Goal: Information Seeking & Learning: Learn about a topic

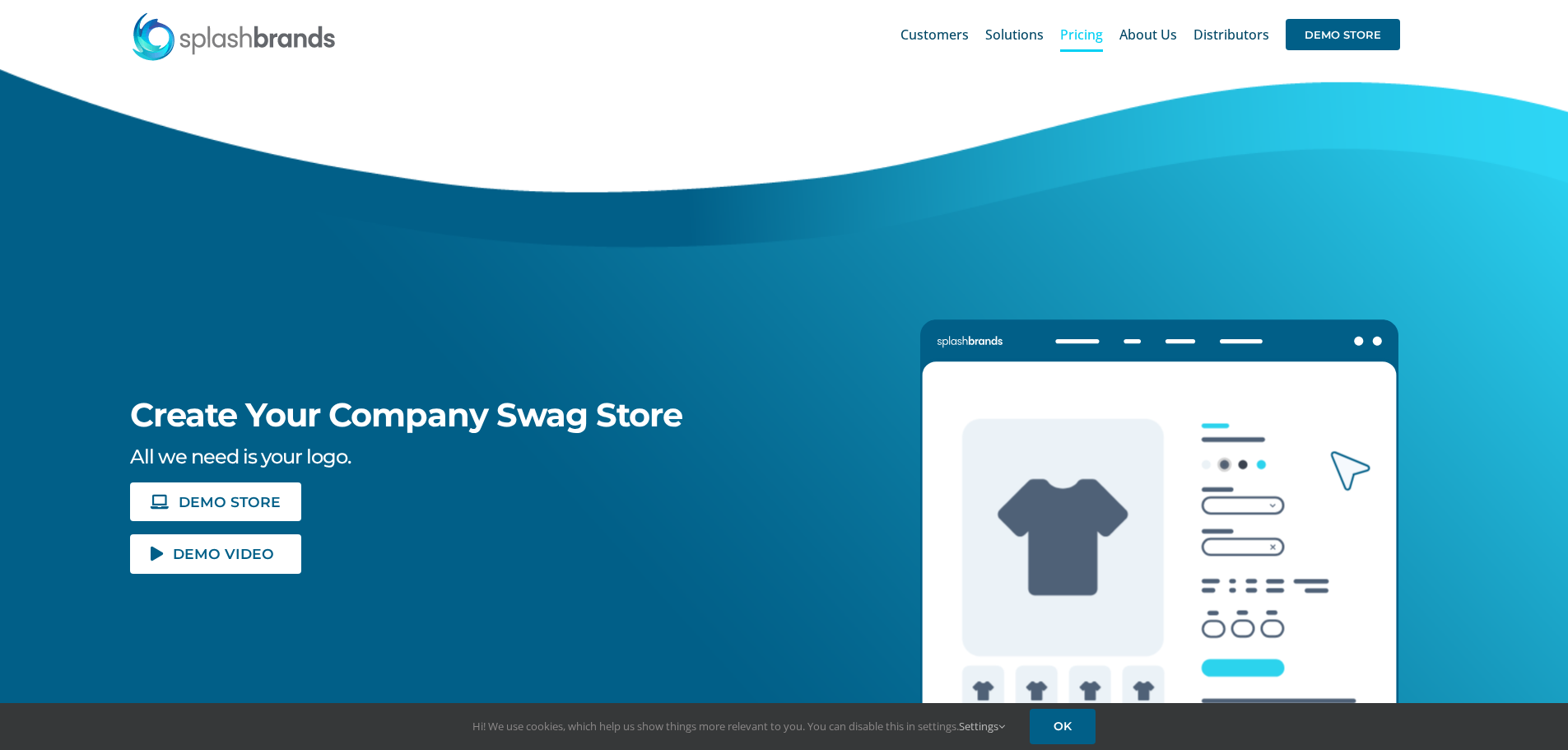
click at [1088, 33] on span "Pricing" at bounding box center [1081, 35] width 43 height 13
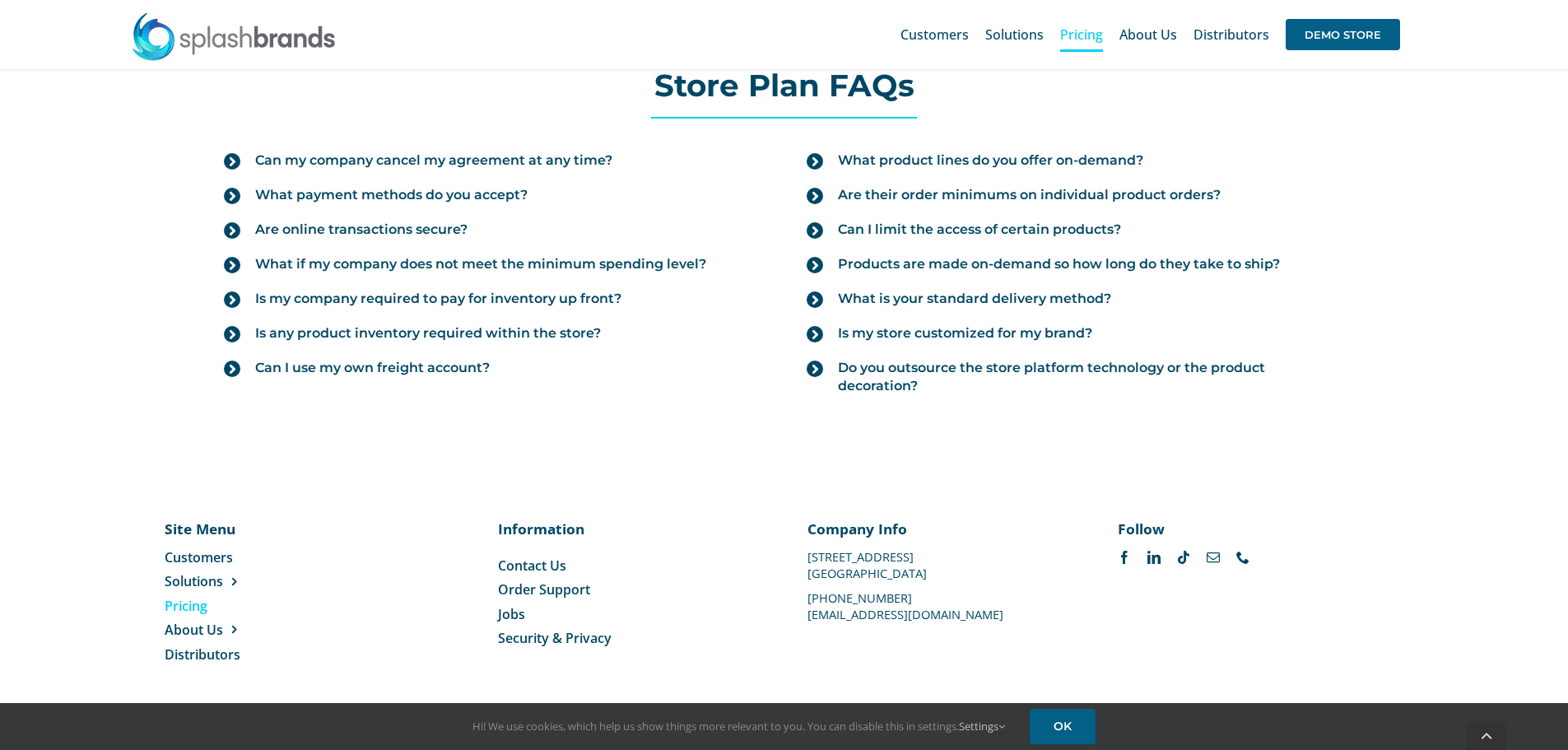
scroll to position [1856, 0]
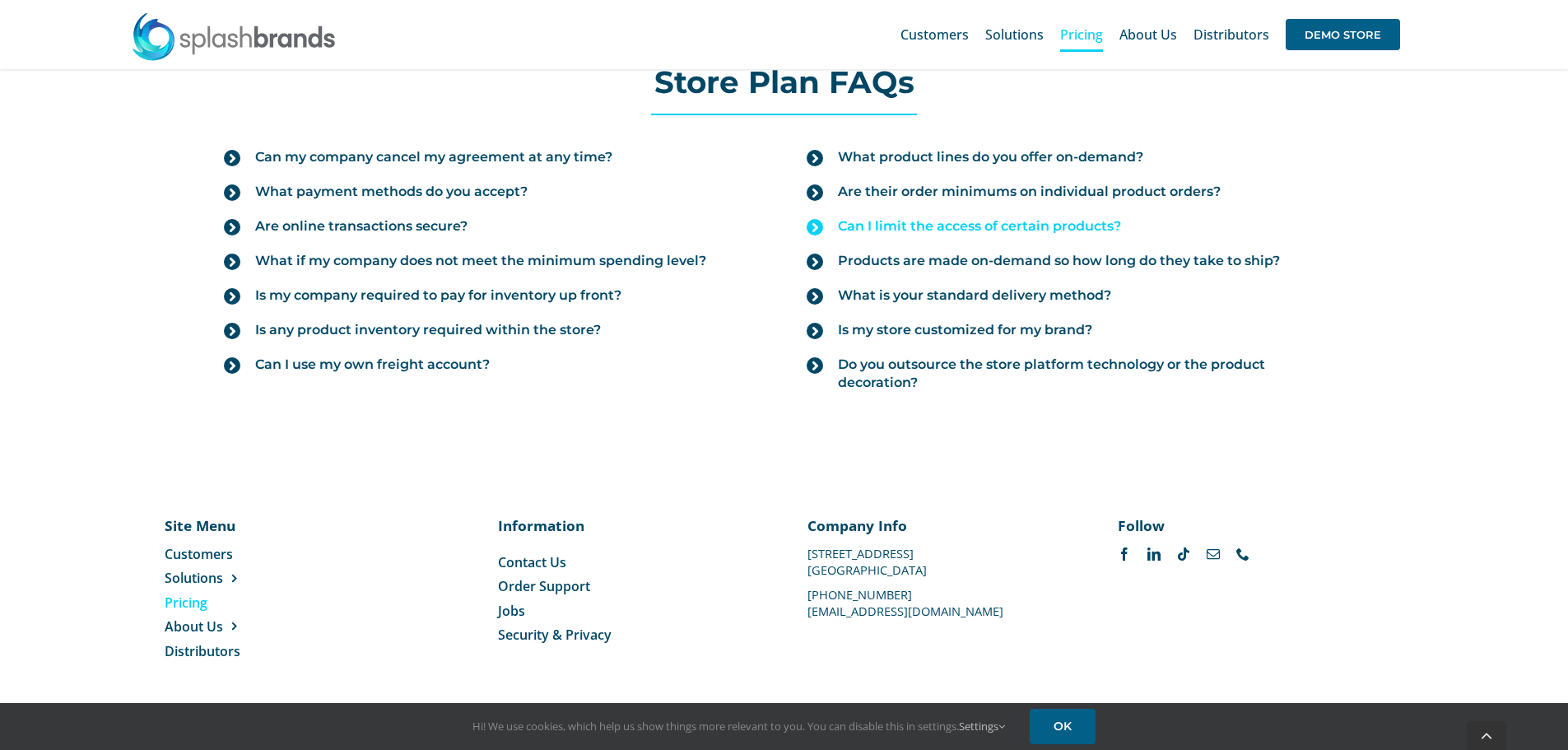
click at [938, 226] on span "Can I limit the access of certain products?" at bounding box center [979, 226] width 283 height 18
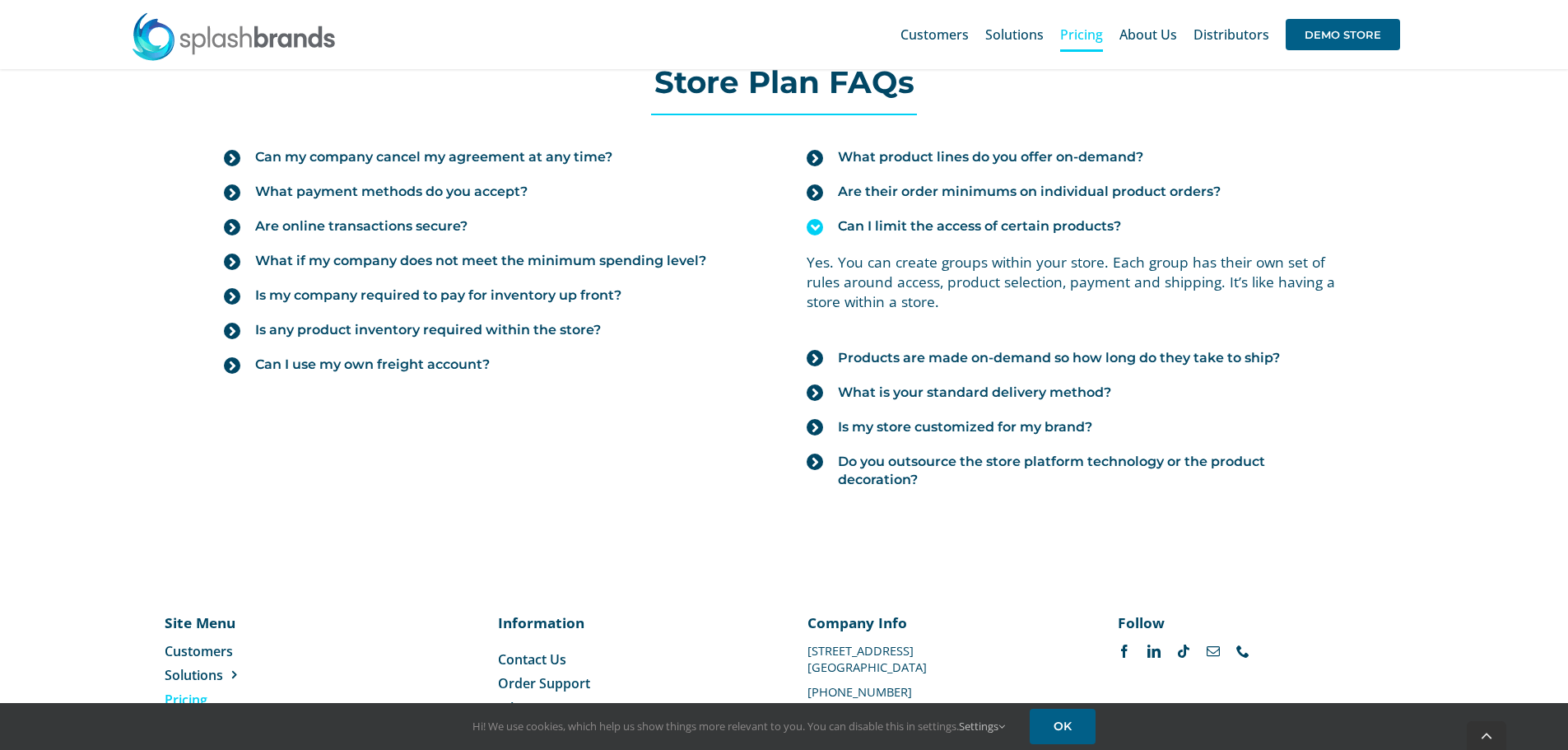
click at [938, 226] on span "Can I limit the access of certain products?" at bounding box center [979, 226] width 283 height 18
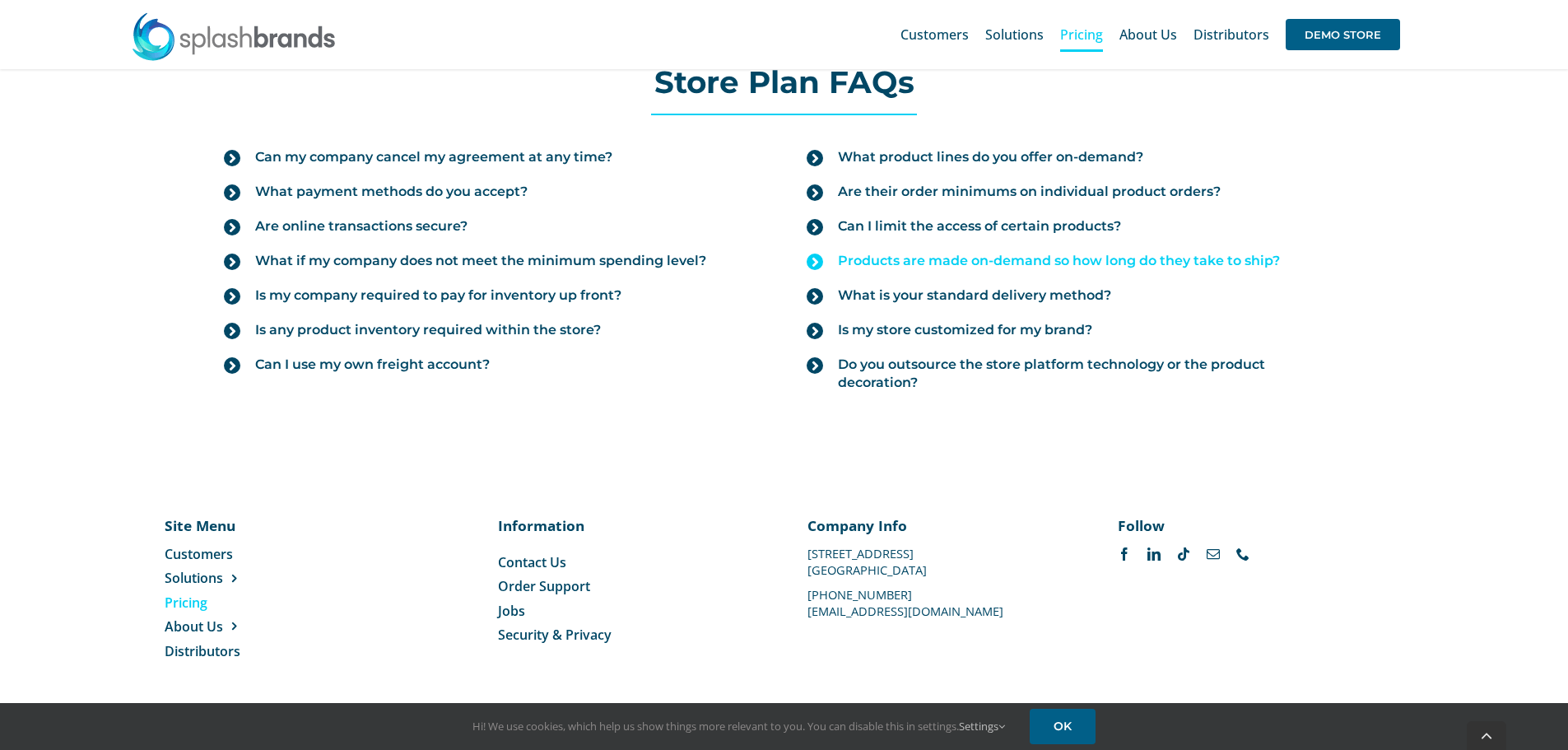
click at [937, 264] on span "Products are made on-demand so how long do they take to ship?" at bounding box center [1058, 261] width 442 height 18
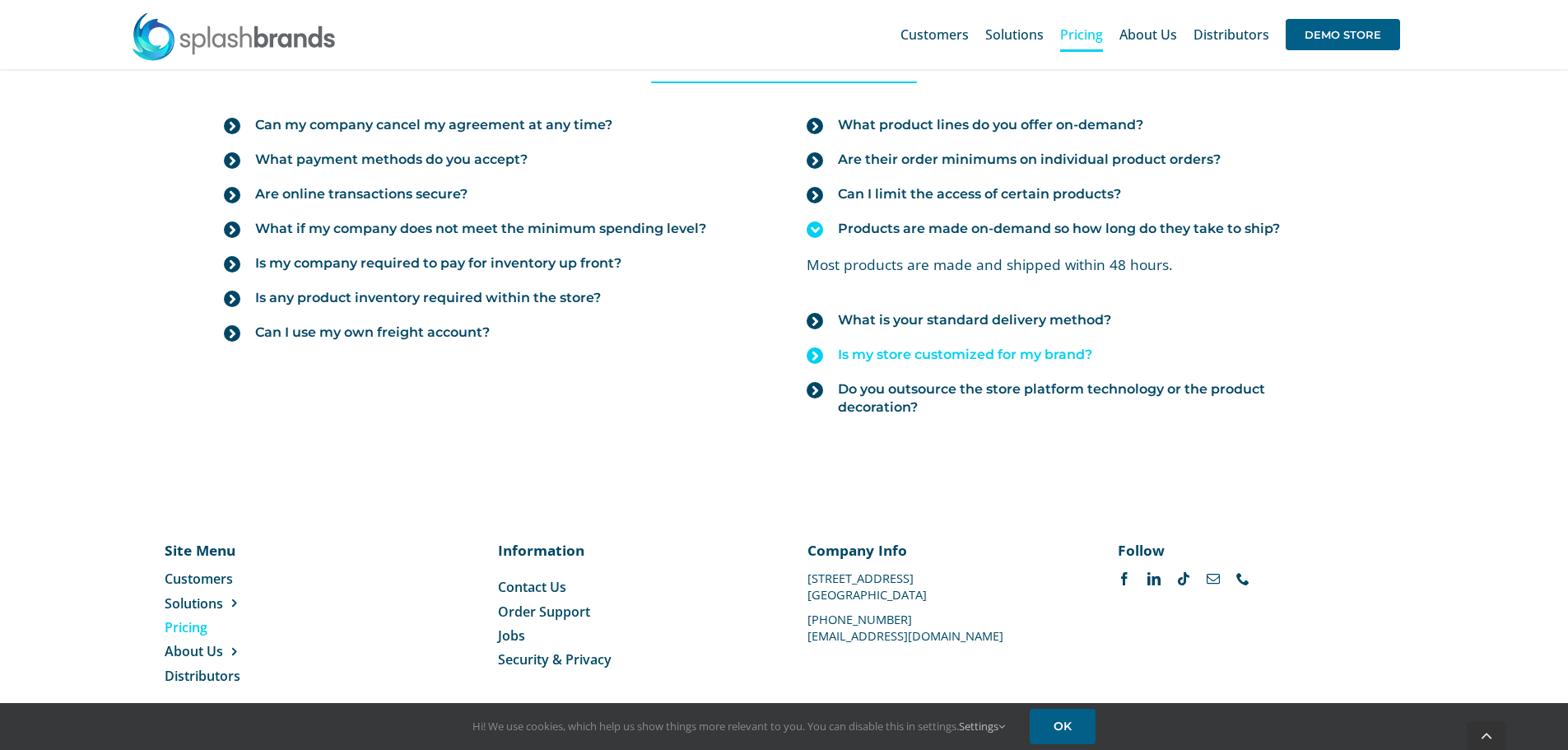
scroll to position [1913, 0]
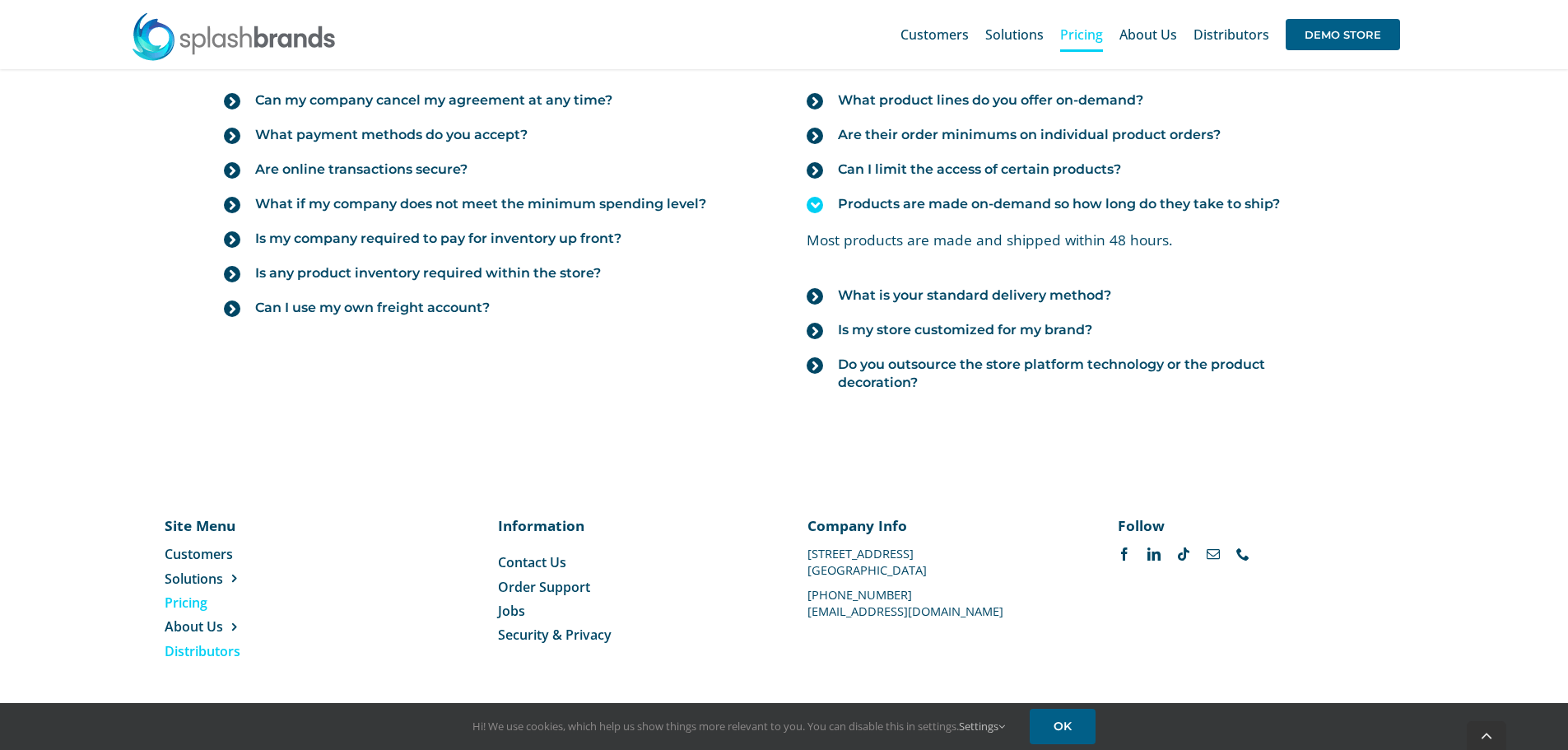
click at [188, 658] on span "Distributors" at bounding box center [202, 651] width 76 height 18
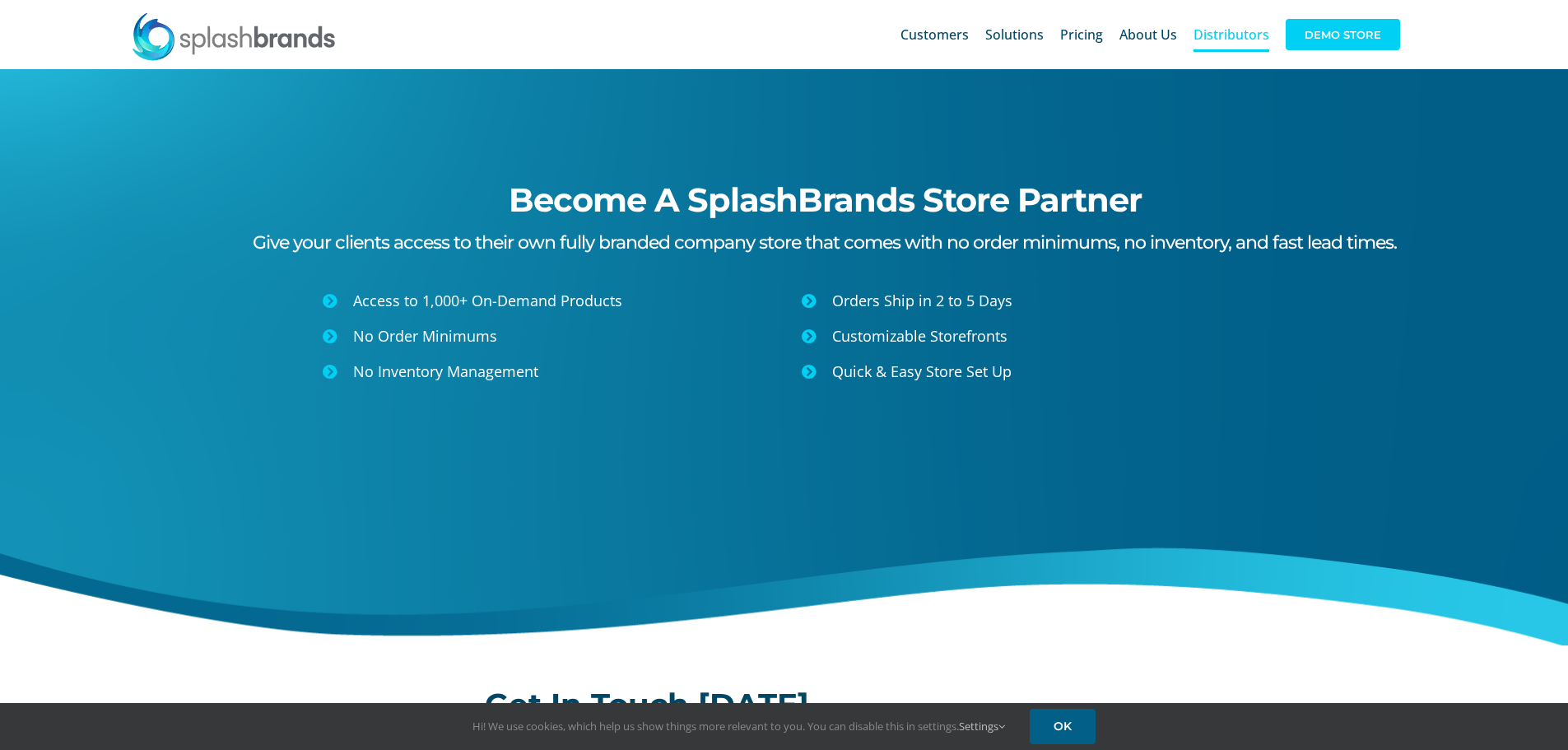
click at [1375, 37] on span "DEMO STORE" at bounding box center [1343, 34] width 114 height 31
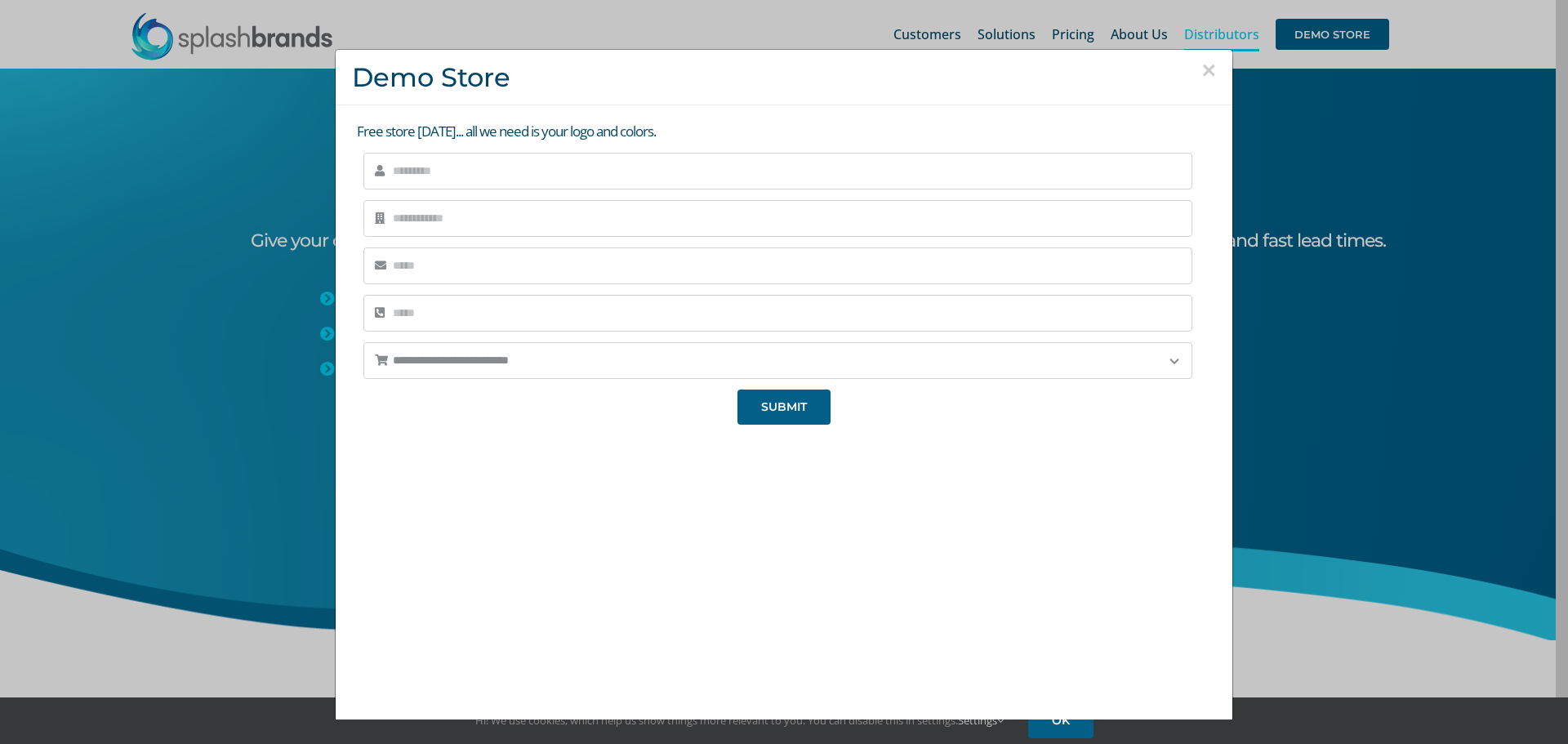
click at [1201, 70] on button "×" at bounding box center [1209, 70] width 15 height 25
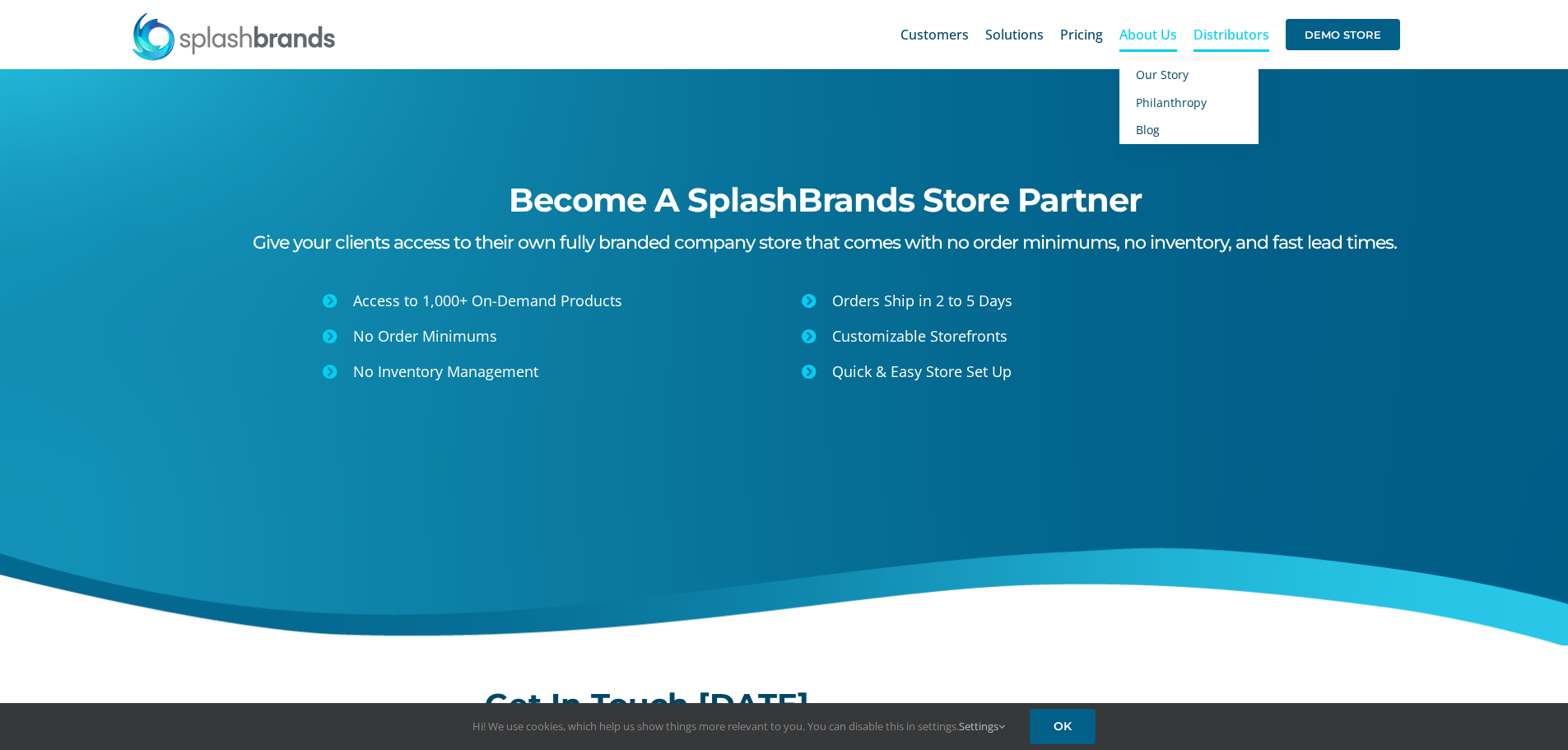
click at [1130, 31] on span "About Us" at bounding box center [1148, 35] width 58 height 13
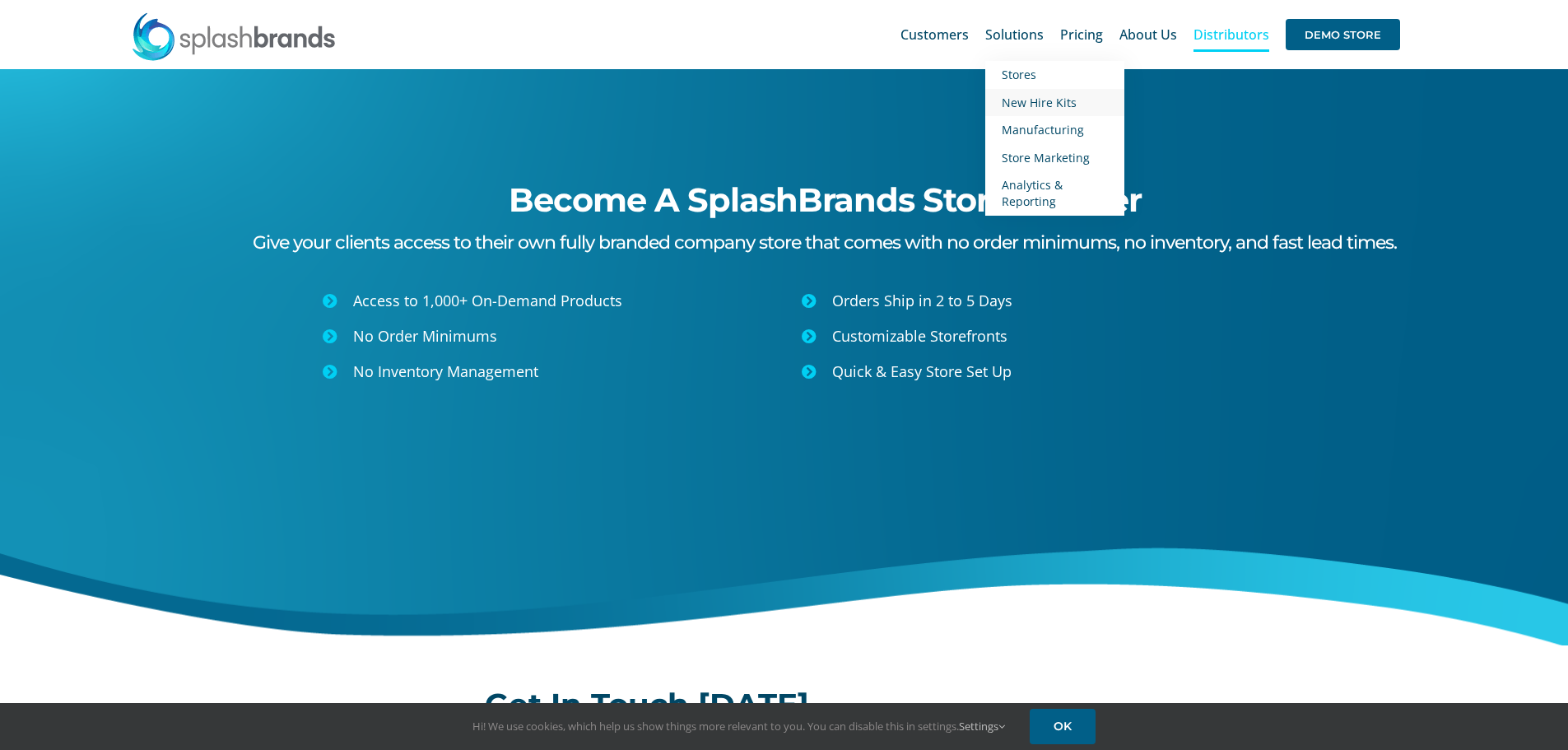
click at [1056, 102] on span "New Hire Kits" at bounding box center [1039, 102] width 75 height 16
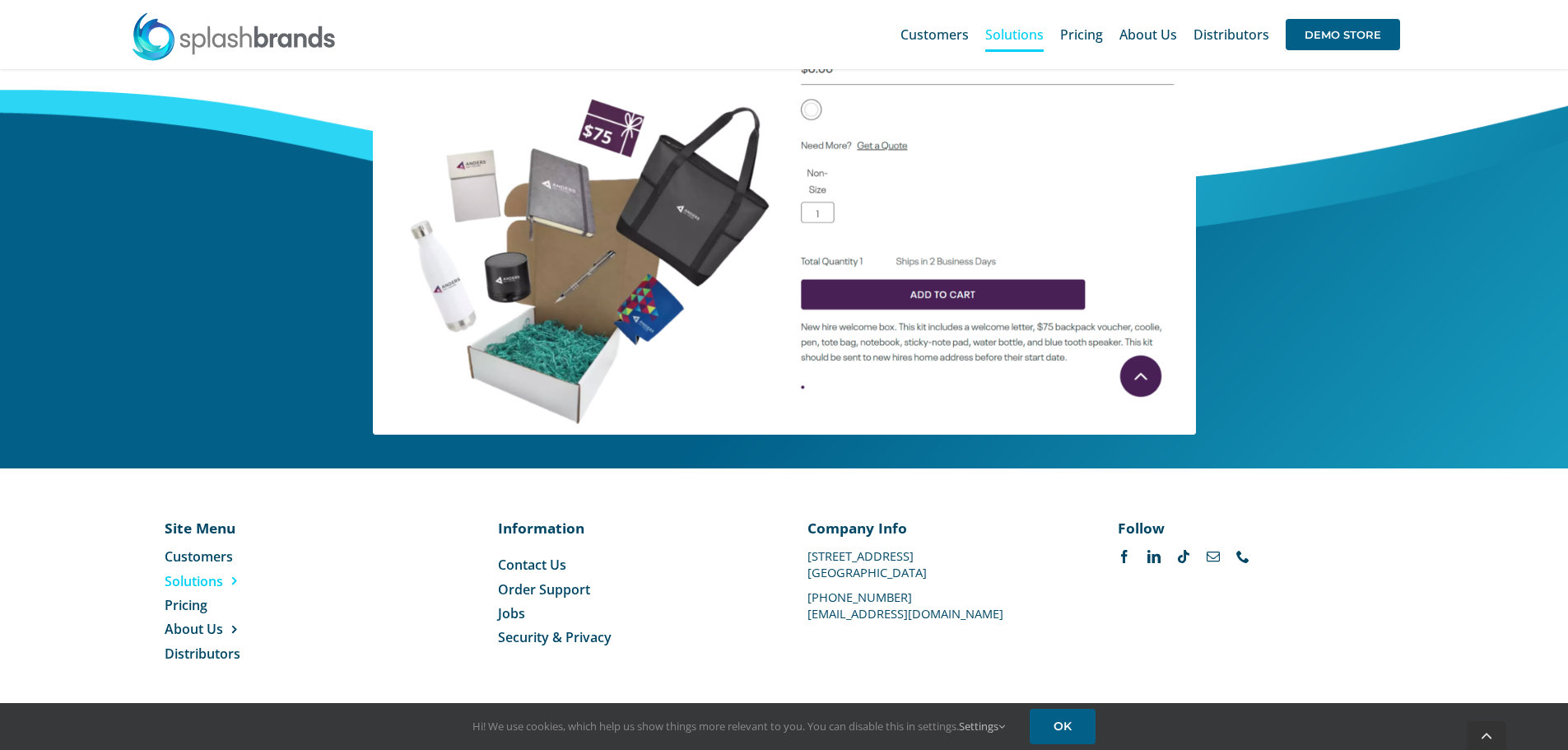
scroll to position [758, 0]
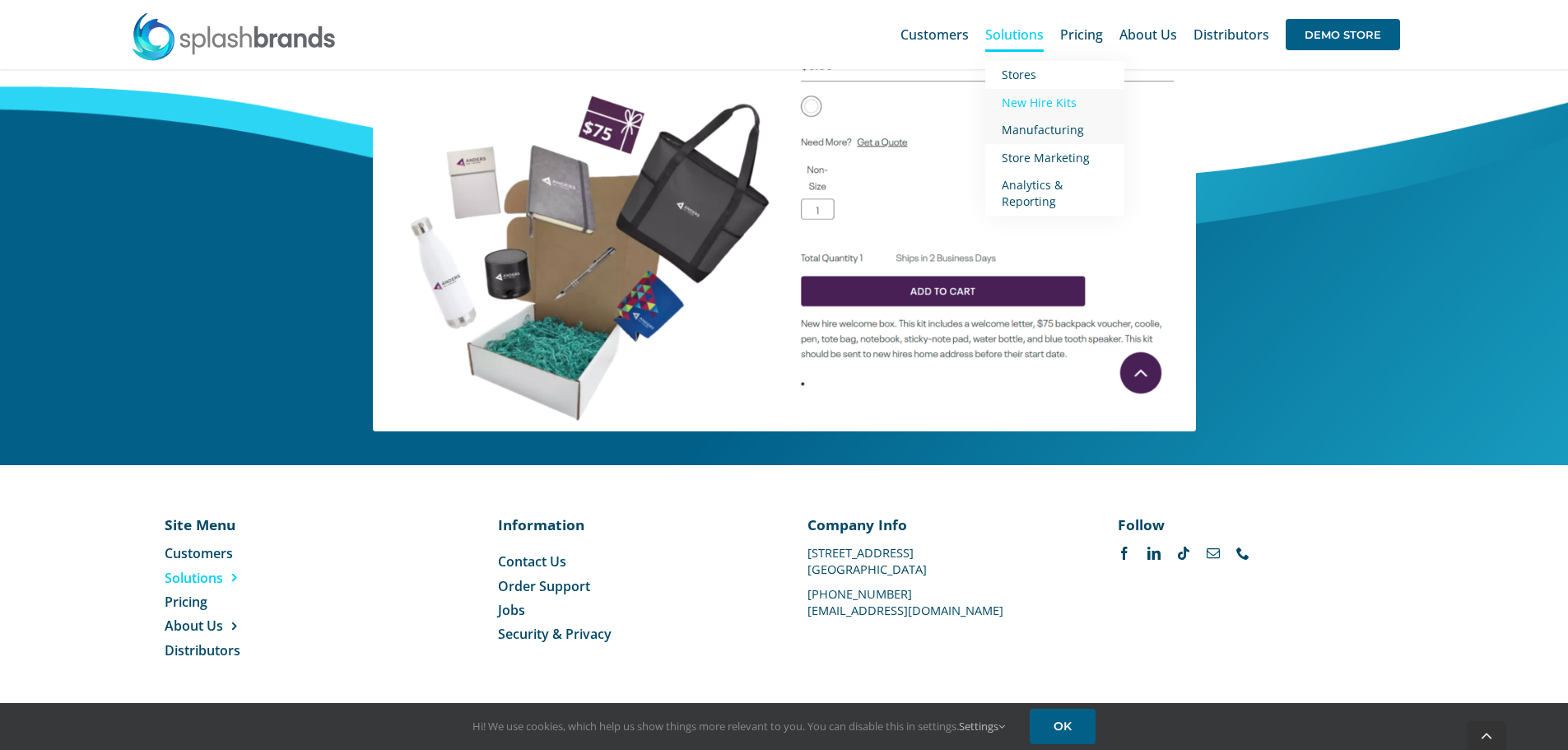
click at [1035, 141] on link "Manufacturing" at bounding box center [1055, 130] width 139 height 28
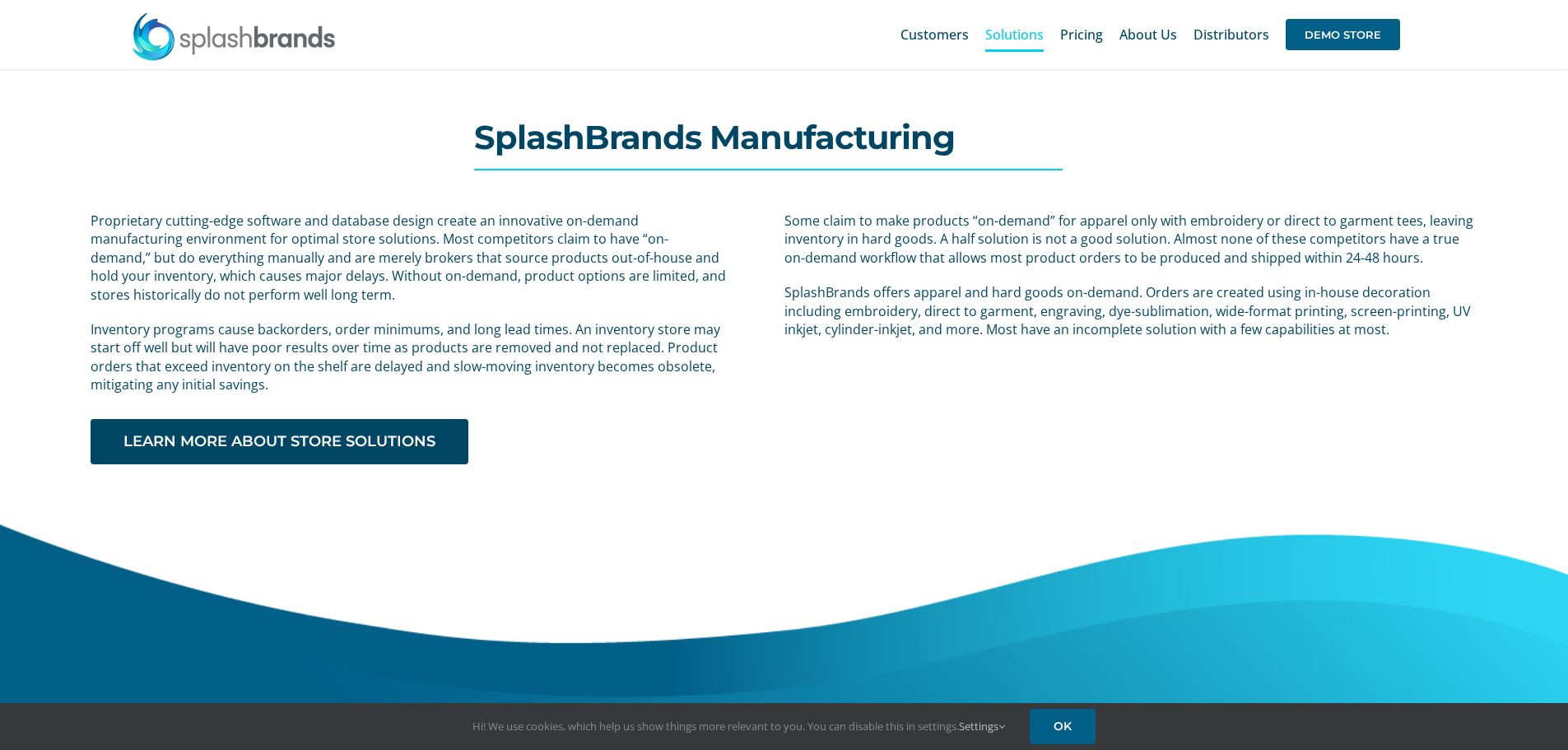
drag, startPoint x: 1115, startPoint y: 464, endPoint x: 777, endPoint y: 24, distance: 554.8
